Goal: Task Accomplishment & Management: Manage account settings

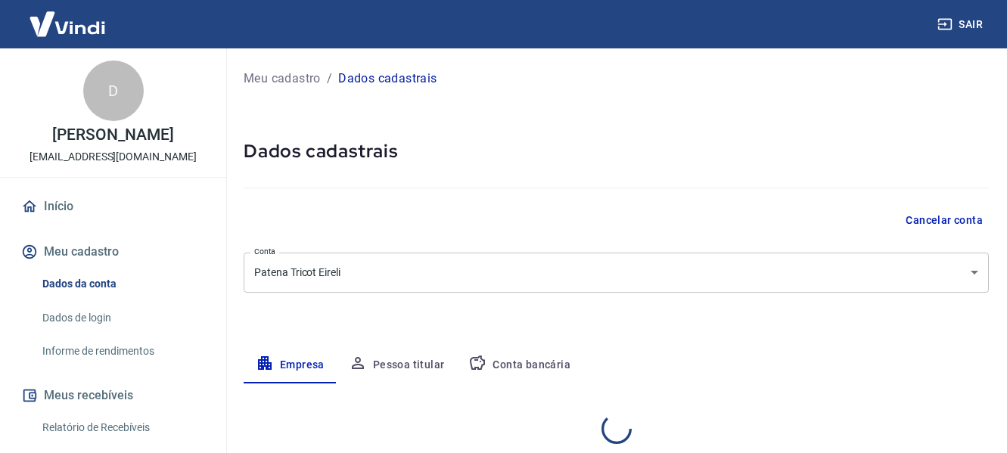
select select "MG"
select select "business"
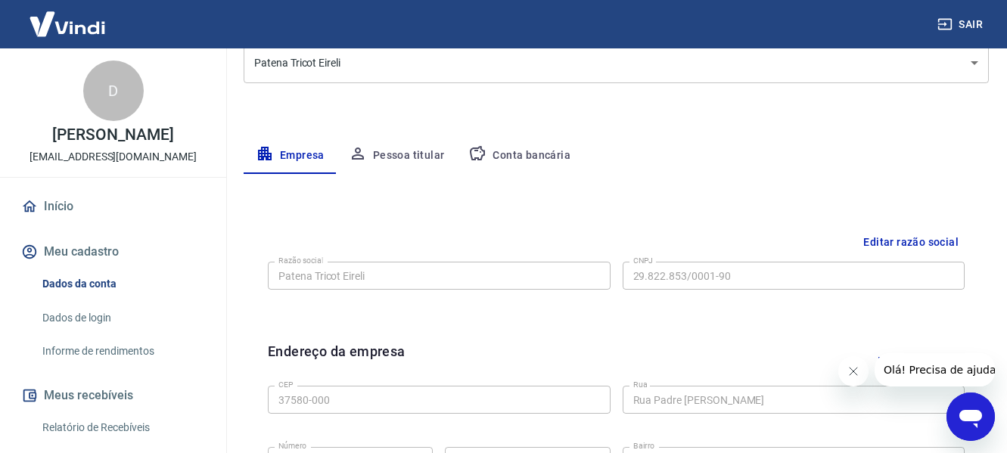
scroll to position [227, 0]
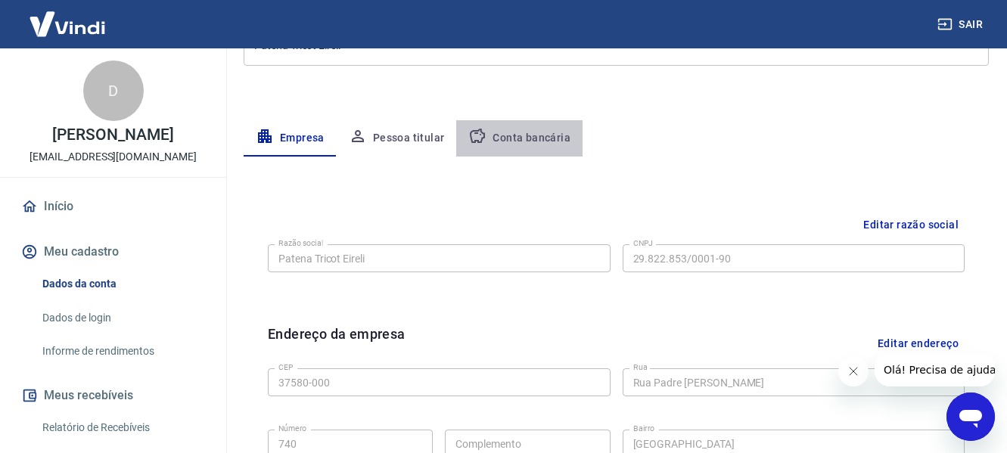
click at [521, 136] on button "Conta bancária" at bounding box center [519, 138] width 126 height 36
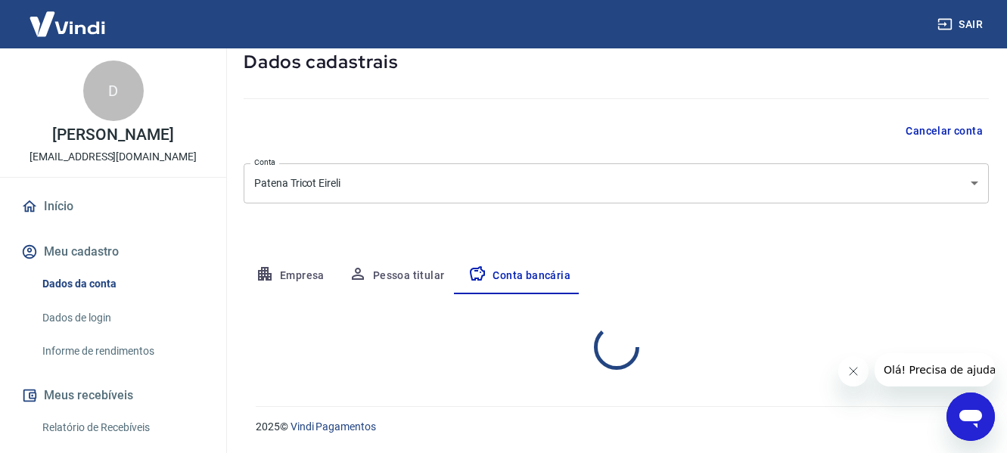
select select "1"
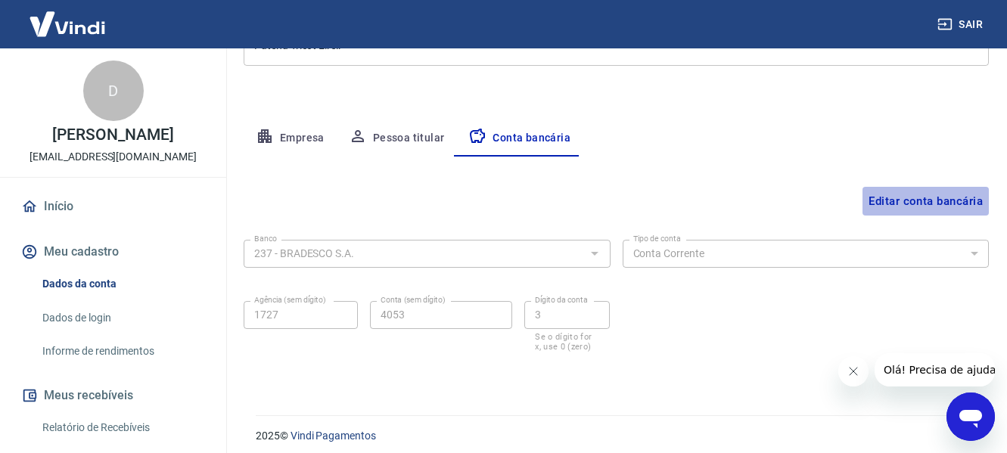
click at [917, 204] on button "Editar conta bancária" at bounding box center [926, 201] width 126 height 29
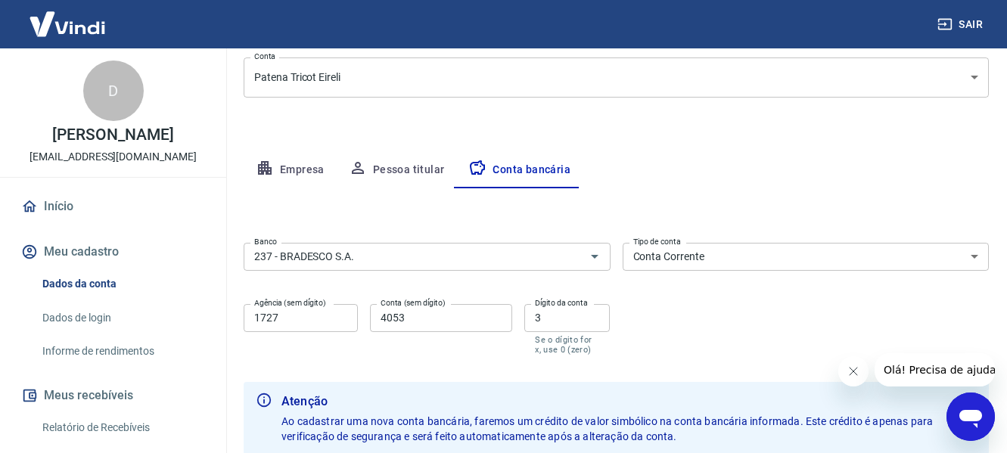
scroll to position [194, 0]
click at [594, 258] on icon "Abrir" at bounding box center [595, 258] width 8 height 4
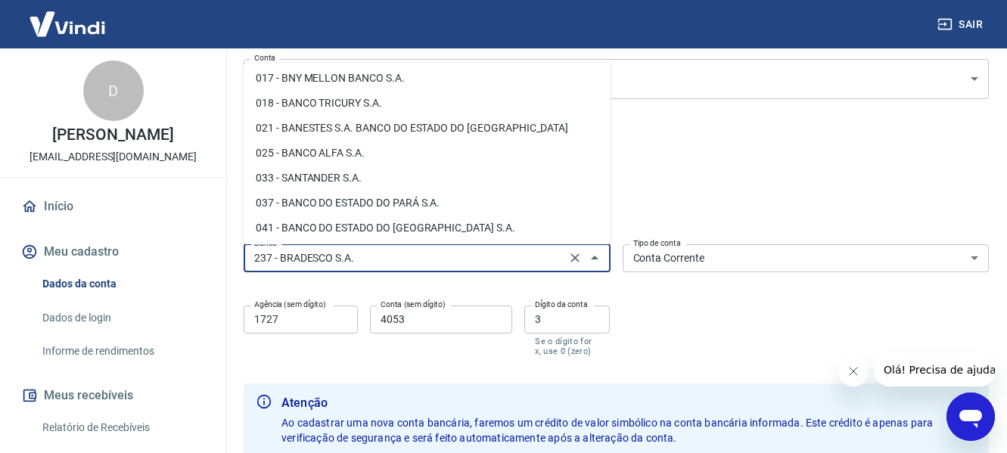
scroll to position [30, 0]
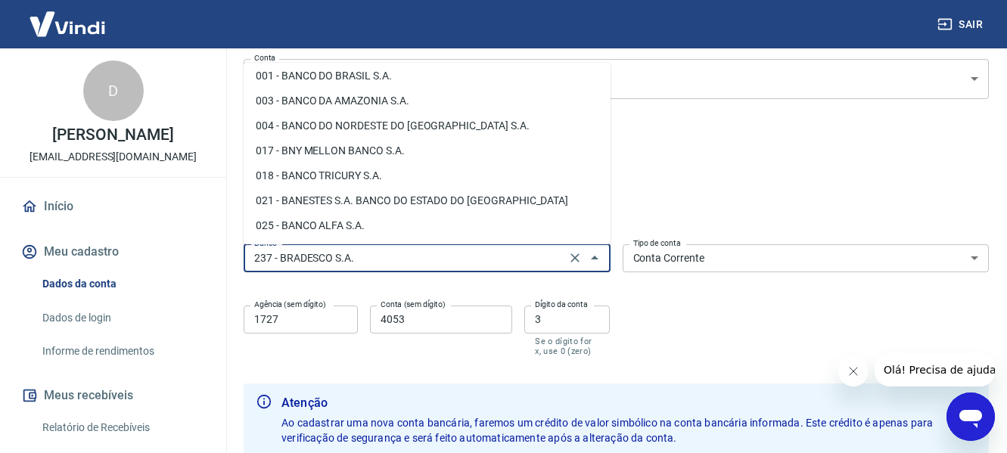
click at [377, 70] on li "001 - BANCO DO BRASIL S.A." at bounding box center [427, 76] width 367 height 25
type input "001 - BANCO DO BRASIL S.A."
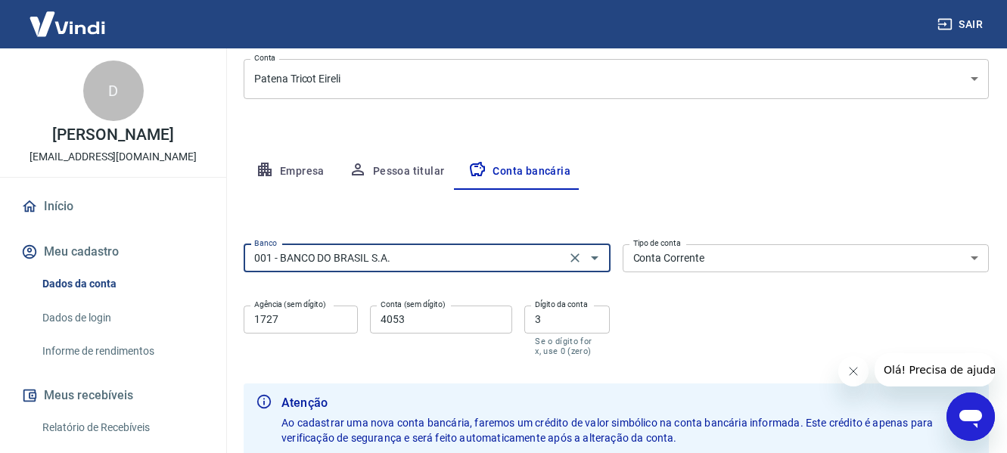
click at [303, 319] on input "1727" at bounding box center [301, 320] width 114 height 28
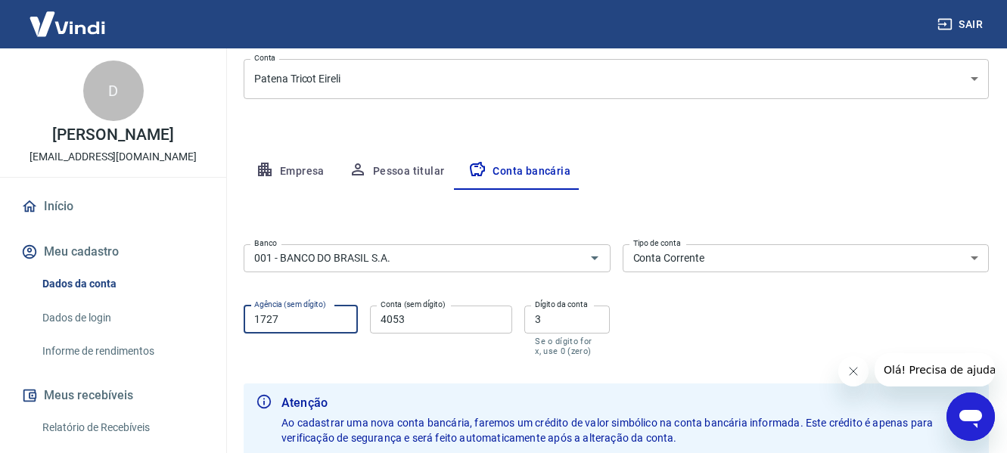
drag, startPoint x: 303, startPoint y: 319, endPoint x: 202, endPoint y: 325, distance: 100.8
click at [202, 260] on div "Sair D [PERSON_NAME] [EMAIL_ADDRESS][DOMAIN_NAME] Início Meu cadastro Dados da …" at bounding box center [503, 32] width 1007 height 453
type input "2791"
click at [427, 322] on input "4053" at bounding box center [441, 320] width 143 height 28
type input "4"
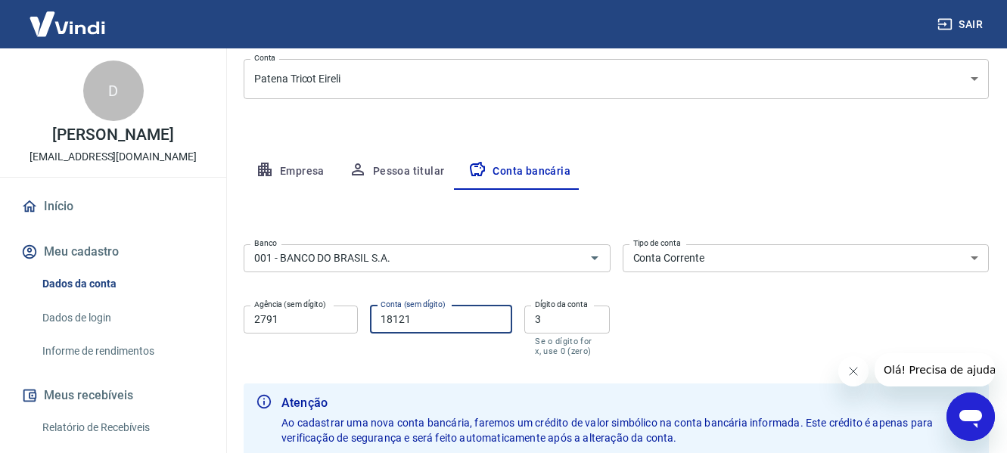
type input "18121"
drag, startPoint x: 555, startPoint y: 313, endPoint x: 533, endPoint y: 318, distance: 21.7
click at [533, 318] on input "3" at bounding box center [566, 320] width 85 height 28
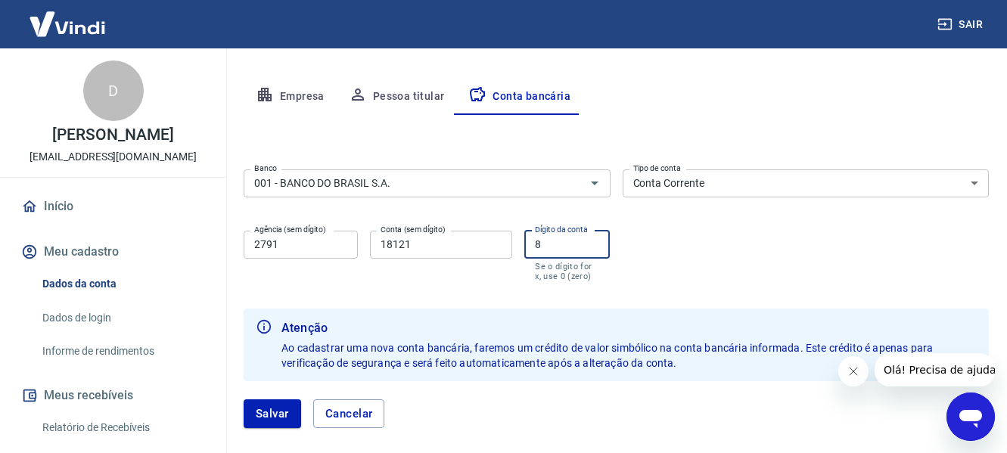
scroll to position [269, 0]
type input "8"
click at [269, 415] on button "Salvar" at bounding box center [273, 413] width 58 height 29
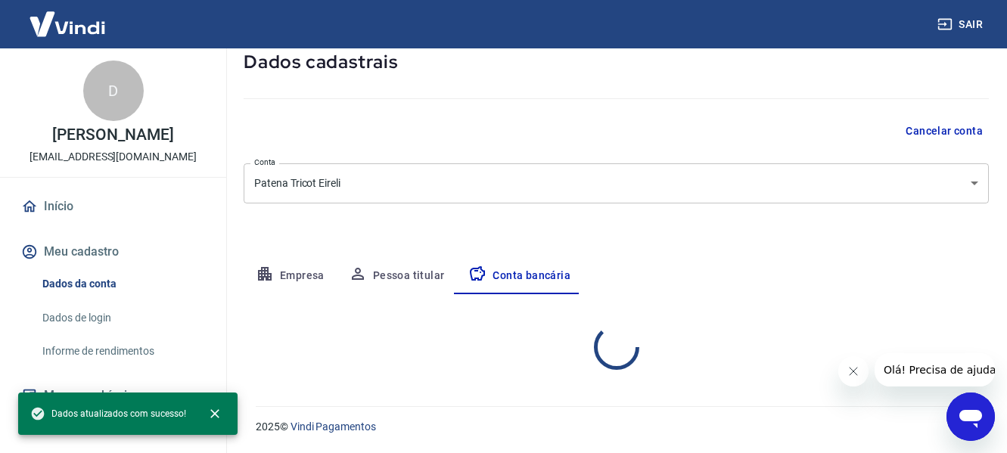
select select "1"
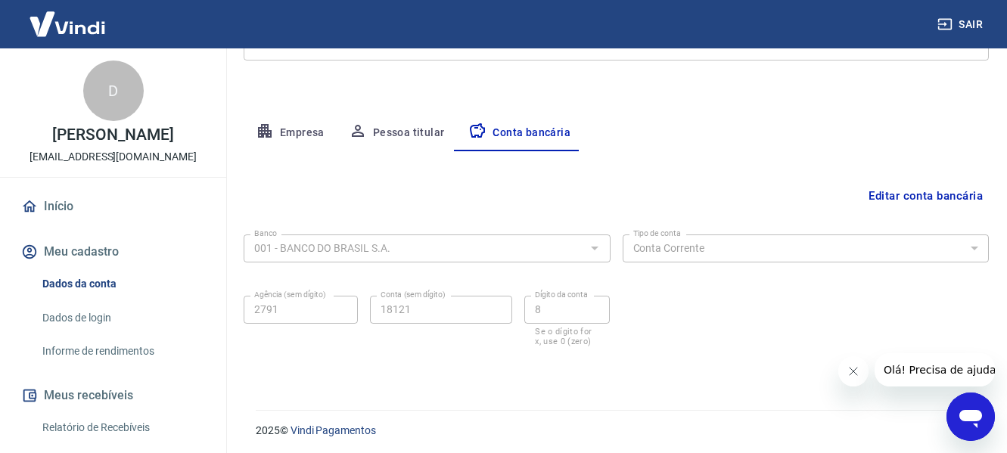
scroll to position [236, 0]
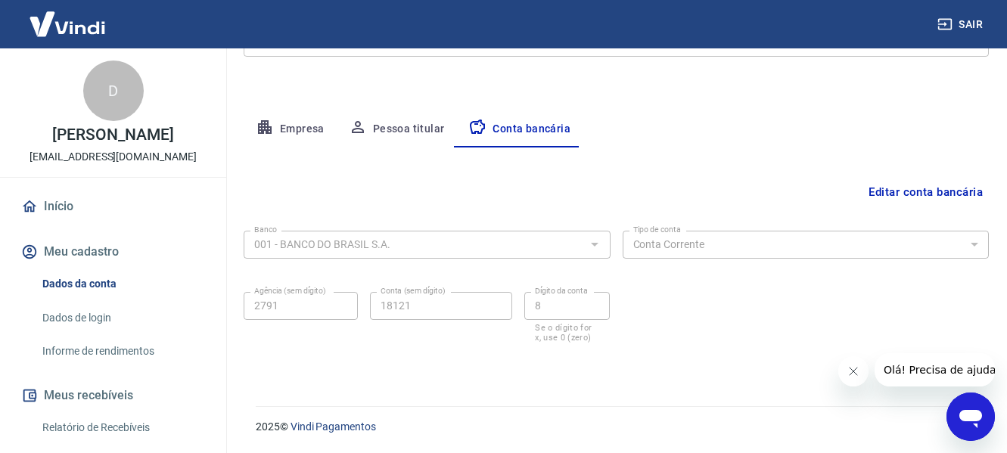
click at [69, 26] on img at bounding box center [67, 24] width 98 height 46
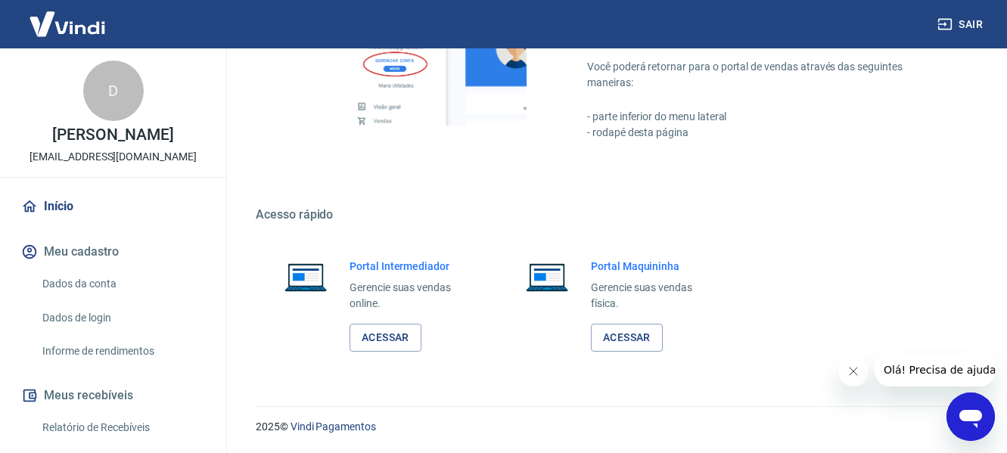
scroll to position [788, 0]
click at [379, 342] on link "Acessar" at bounding box center [386, 338] width 72 height 28
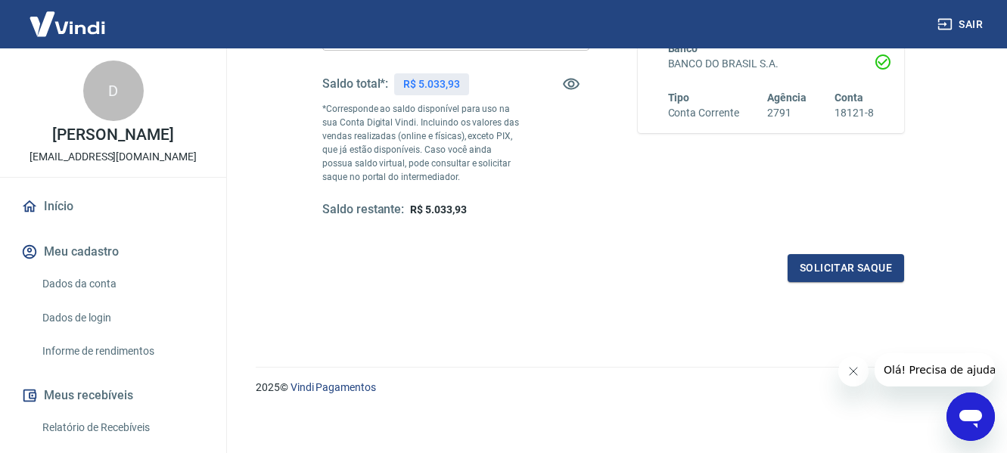
scroll to position [151, 0]
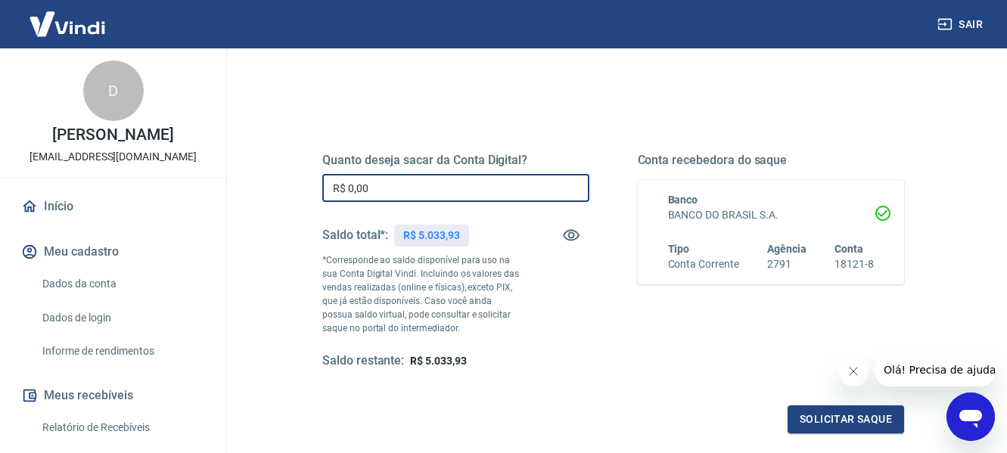
click at [499, 189] on input "R$ 0,00" at bounding box center [455, 188] width 267 height 28
type input "R$ 5.033,93"
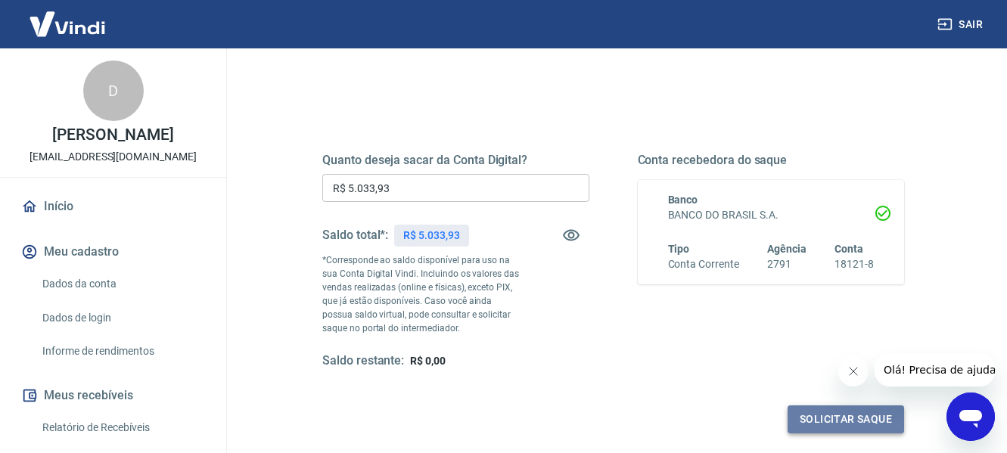
click at [851, 427] on button "Solicitar saque" at bounding box center [846, 420] width 117 height 28
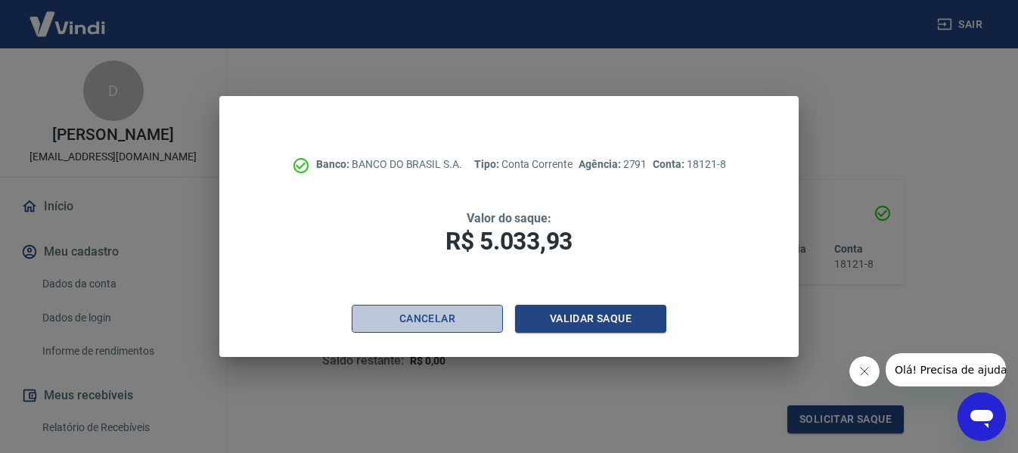
click at [422, 321] on button "Cancelar" at bounding box center [427, 319] width 151 height 28
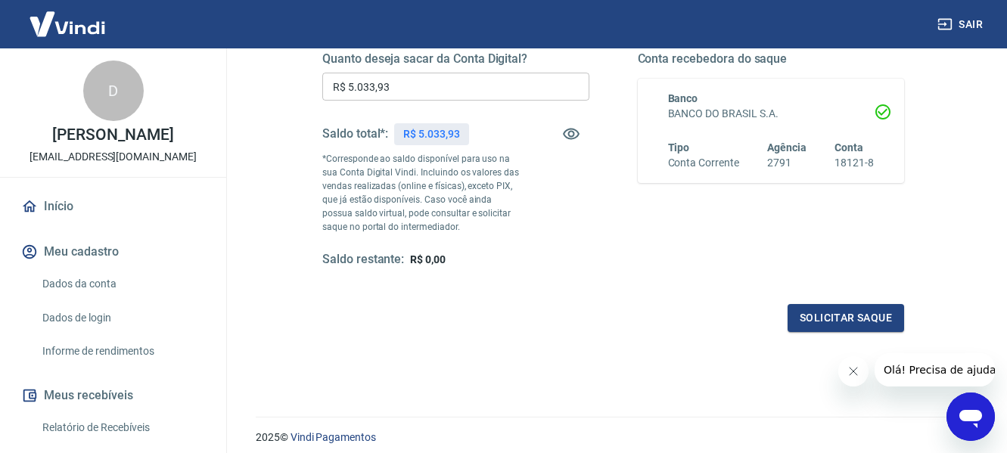
scroll to position [227, 0]
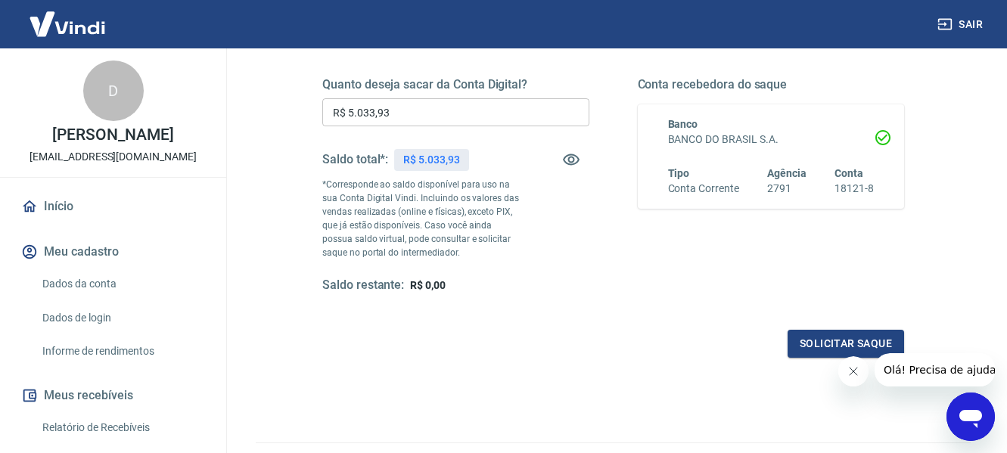
click at [885, 138] on icon at bounding box center [882, 137] width 15 height 15
click at [825, 343] on button "Solicitar saque" at bounding box center [846, 344] width 117 height 28
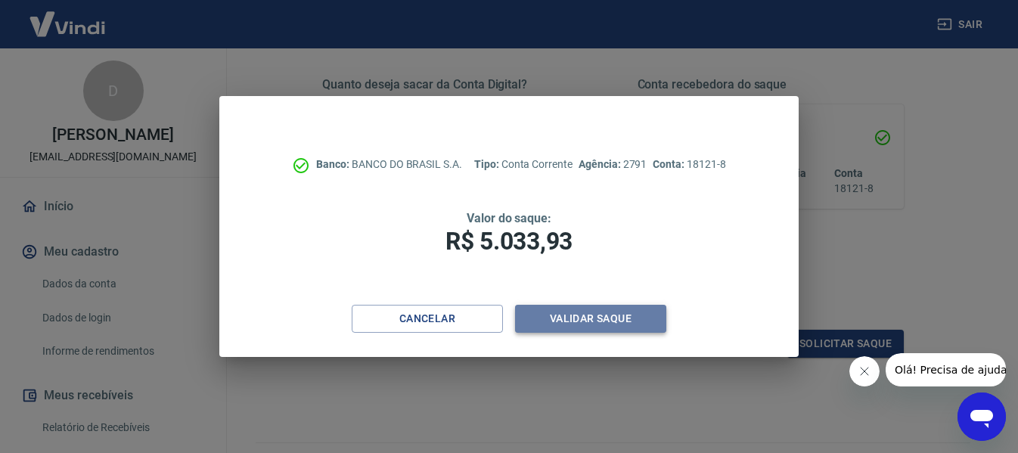
click at [568, 325] on button "Validar saque" at bounding box center [590, 319] width 151 height 28
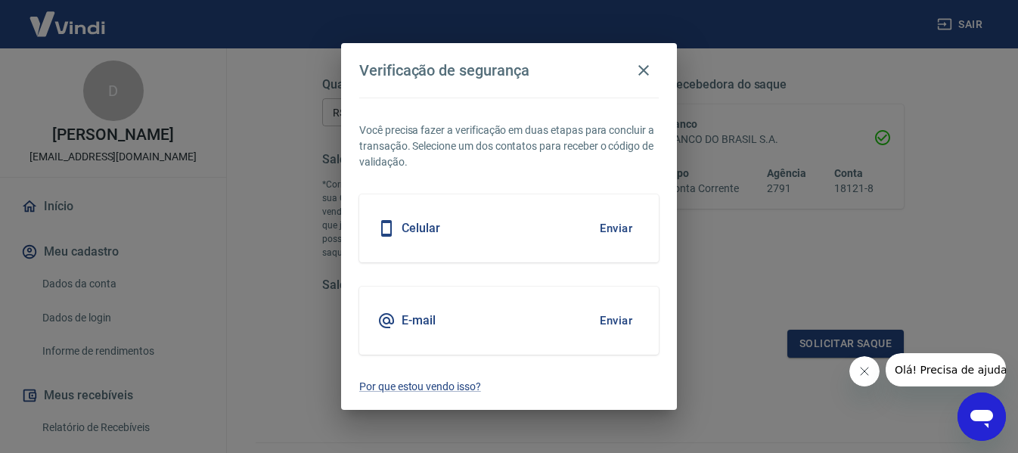
click at [614, 222] on button "Enviar" at bounding box center [616, 229] width 49 height 32
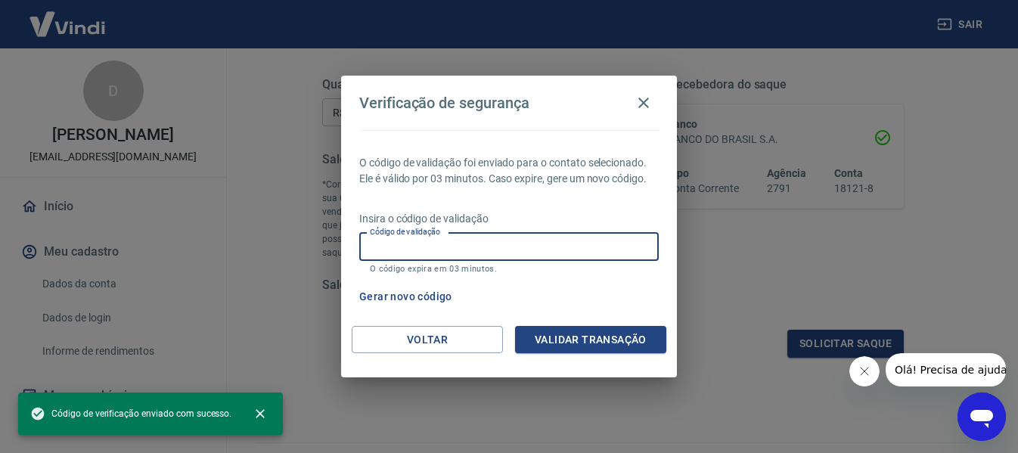
click at [563, 243] on input "Código de validação" at bounding box center [509, 247] width 300 height 28
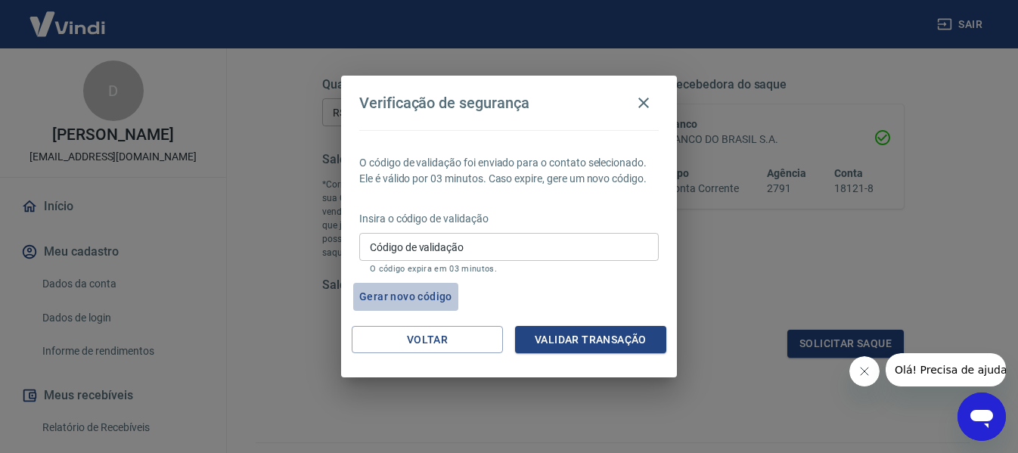
click at [432, 297] on button "Gerar novo código" at bounding box center [405, 297] width 105 height 28
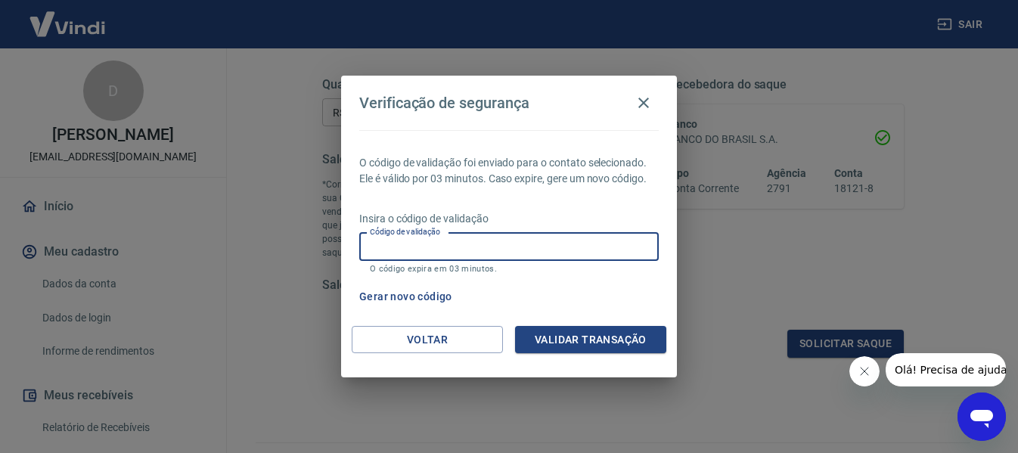
click at [536, 241] on input "Código de validação" at bounding box center [509, 247] width 300 height 28
click at [438, 340] on button "Voltar" at bounding box center [427, 340] width 151 height 28
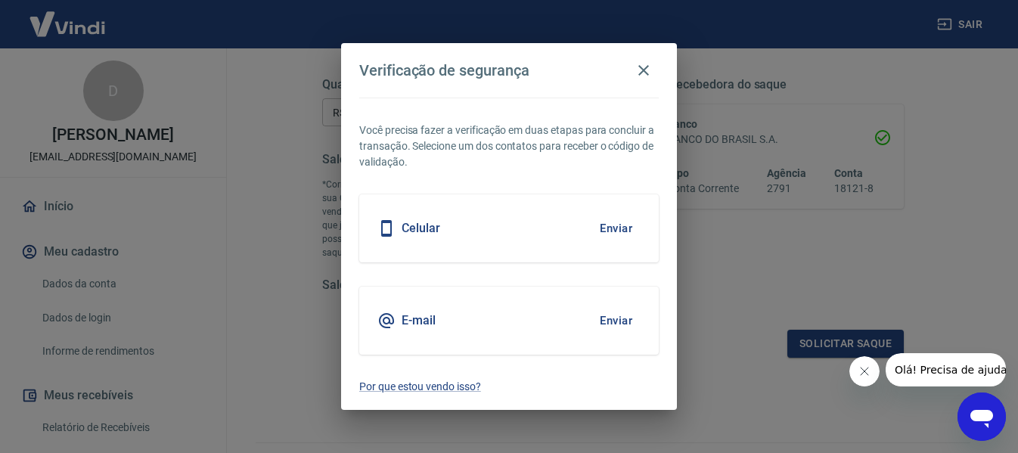
click at [422, 319] on h5 "E-mail" at bounding box center [419, 320] width 34 height 15
click at [619, 320] on button "Enviar" at bounding box center [616, 321] width 49 height 32
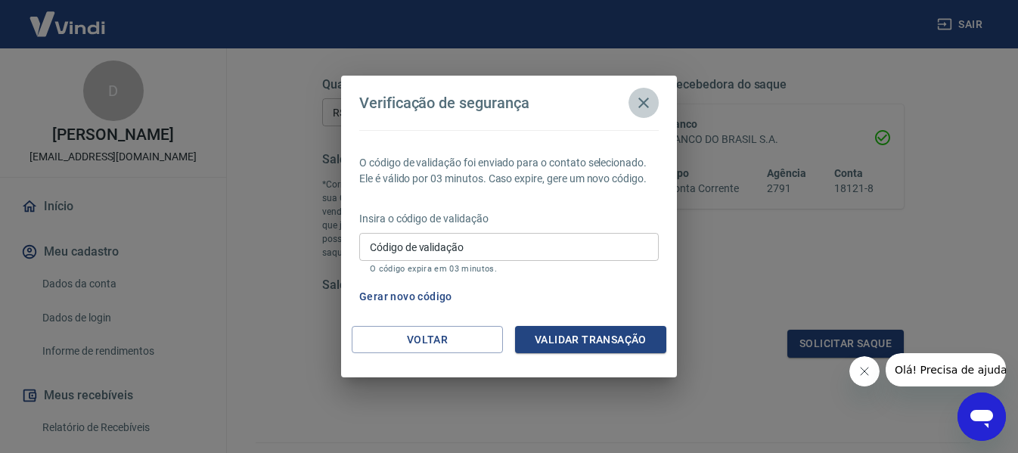
click at [639, 104] on icon "button" at bounding box center [644, 103] width 18 height 18
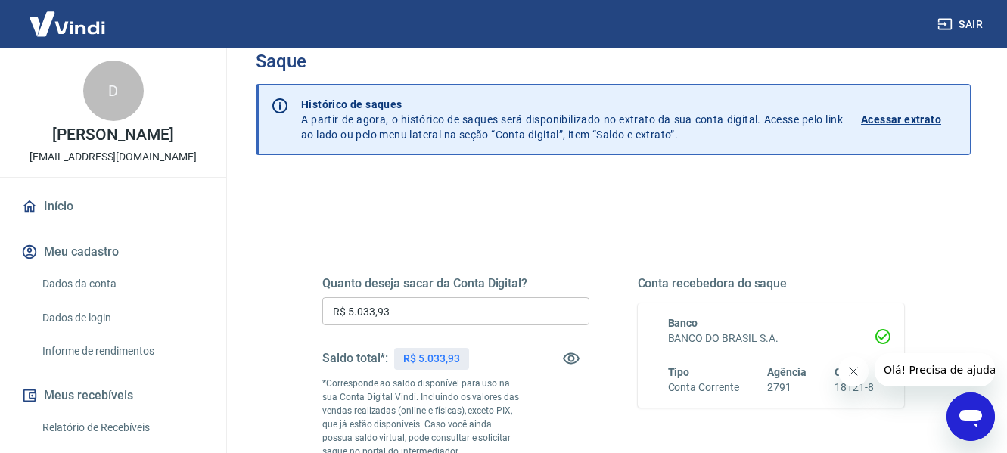
scroll to position [0, 0]
